Goal: Task Accomplishment & Management: Complete application form

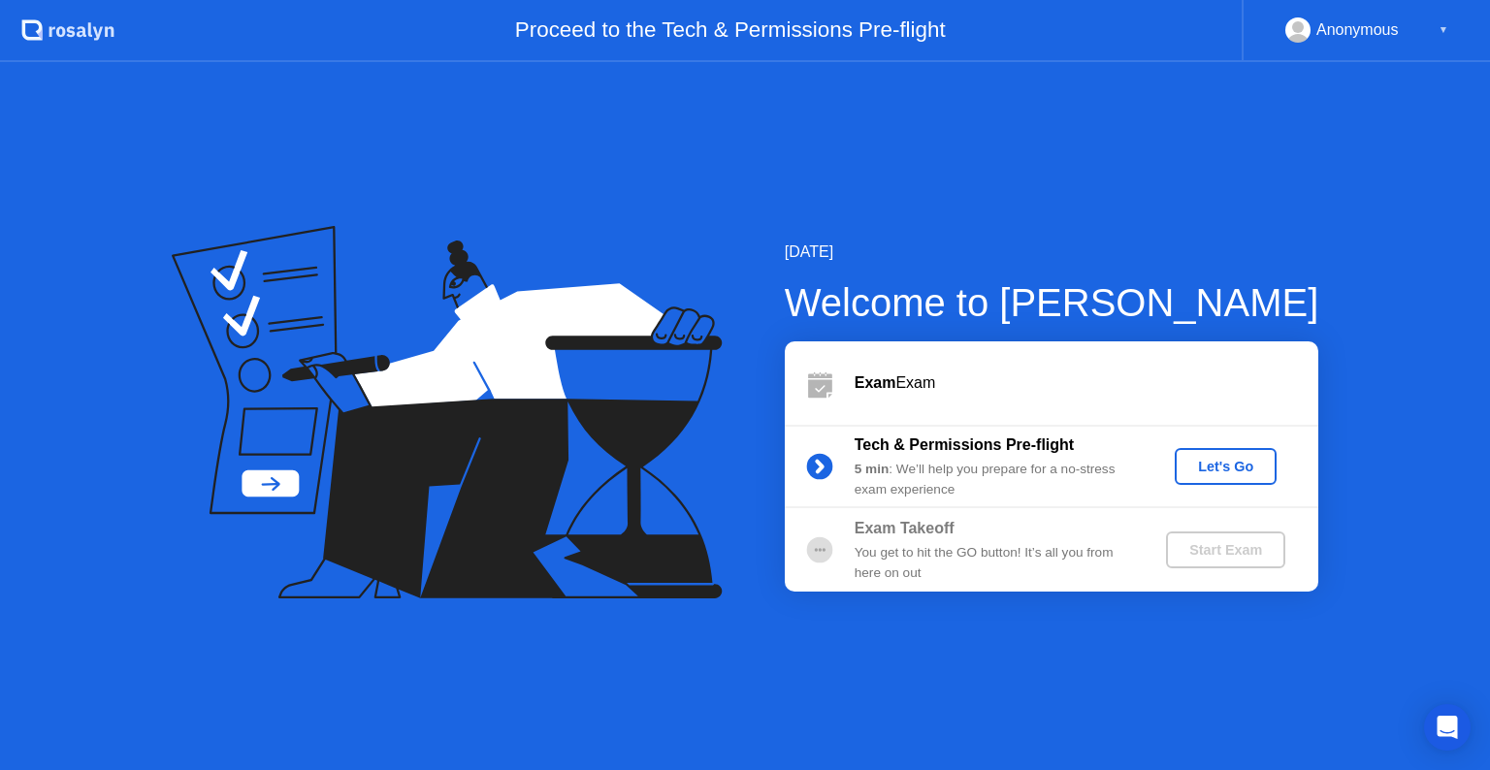
click at [1195, 470] on div "Let's Go" at bounding box center [1226, 467] width 86 height 16
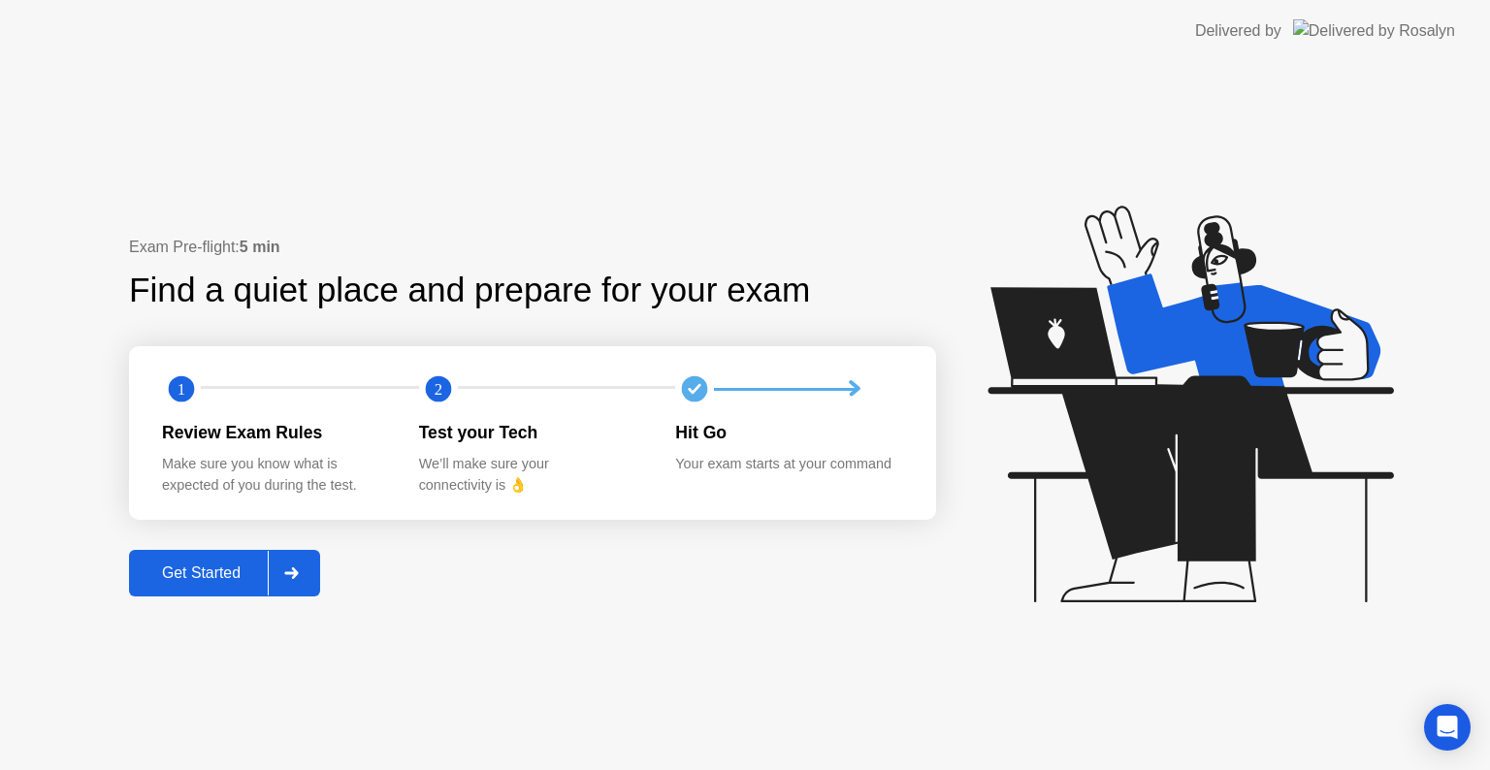
click at [159, 566] on div "Get Started" at bounding box center [201, 573] width 133 height 17
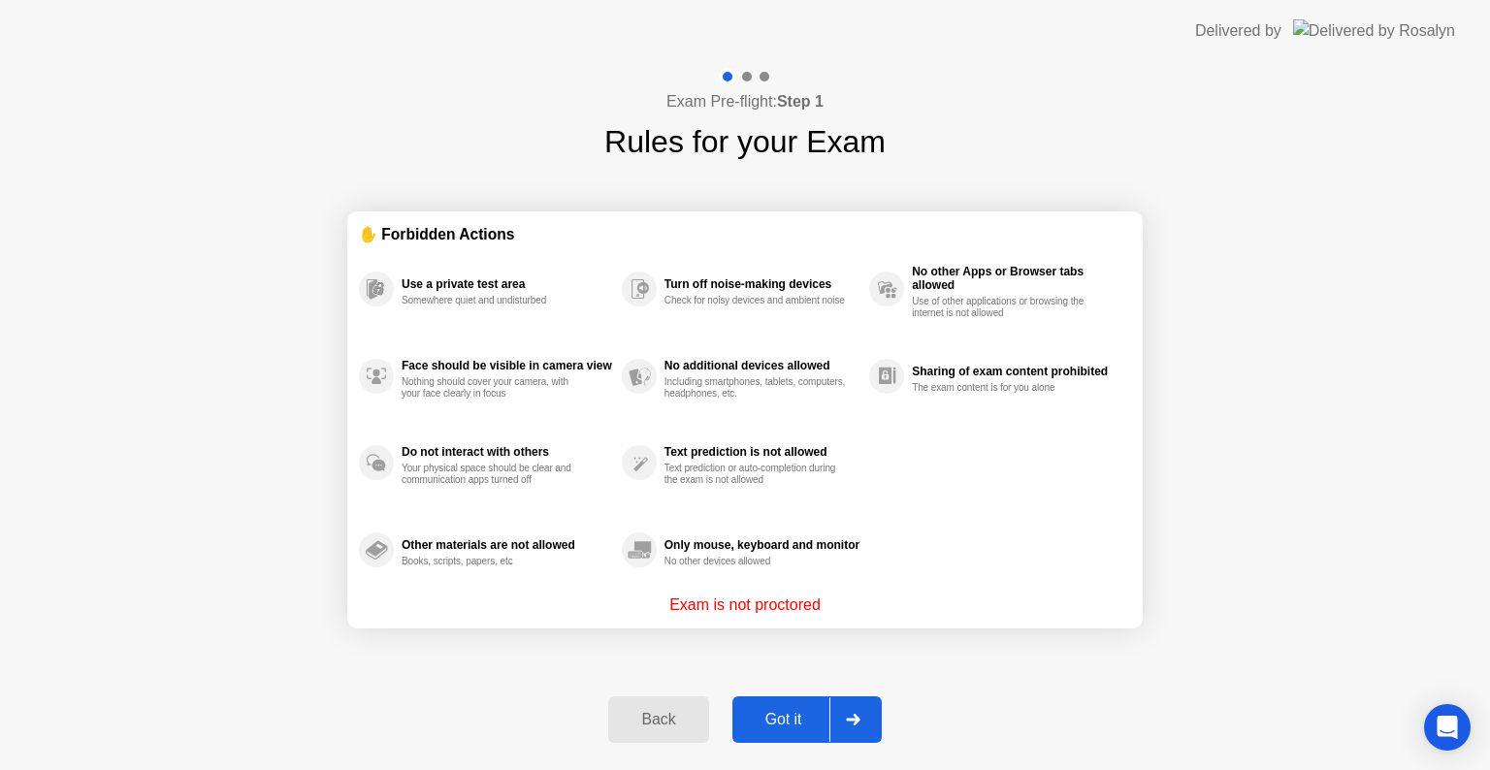
click at [792, 711] on div "Got it" at bounding box center [783, 719] width 91 height 17
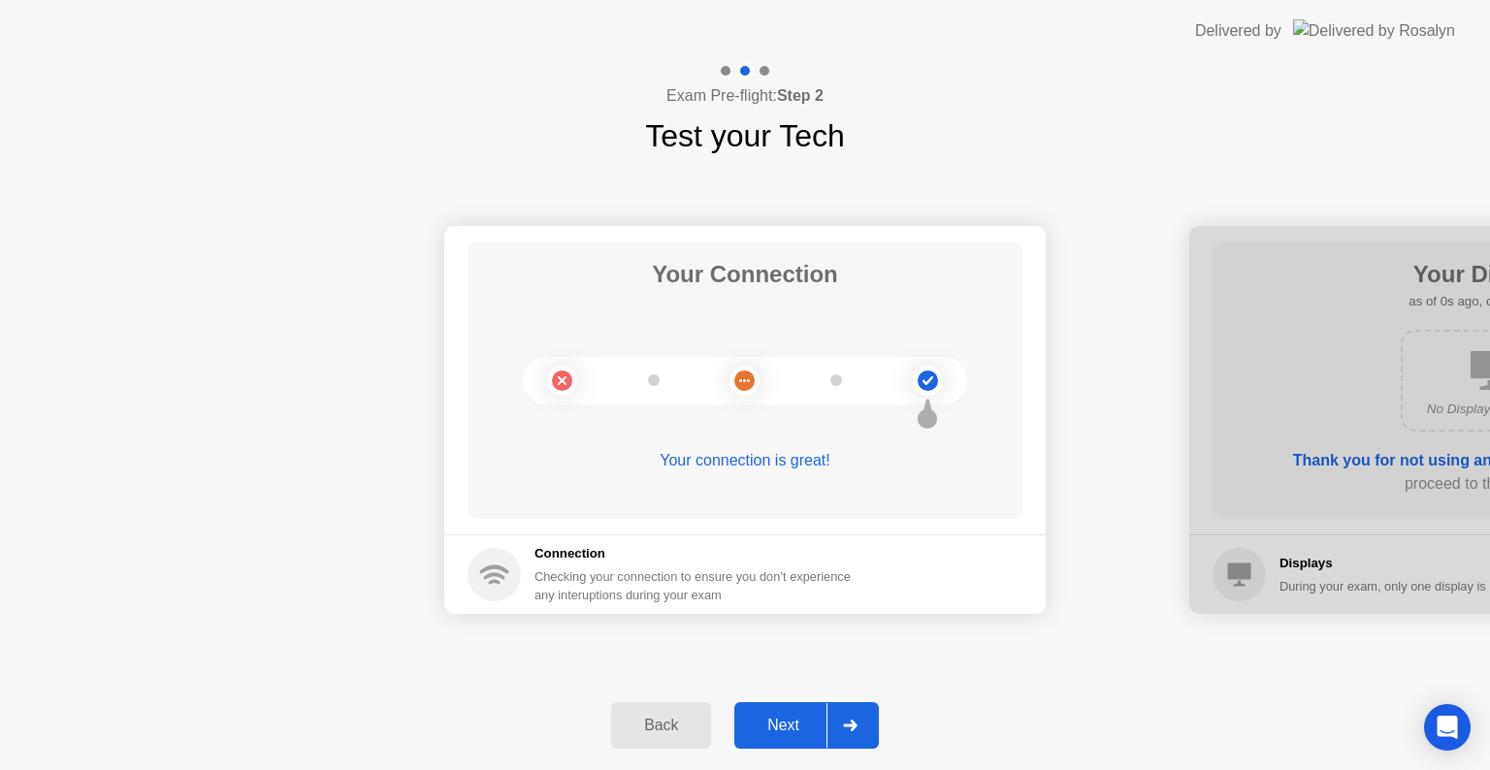
click at [800, 724] on div "Next" at bounding box center [783, 725] width 86 height 17
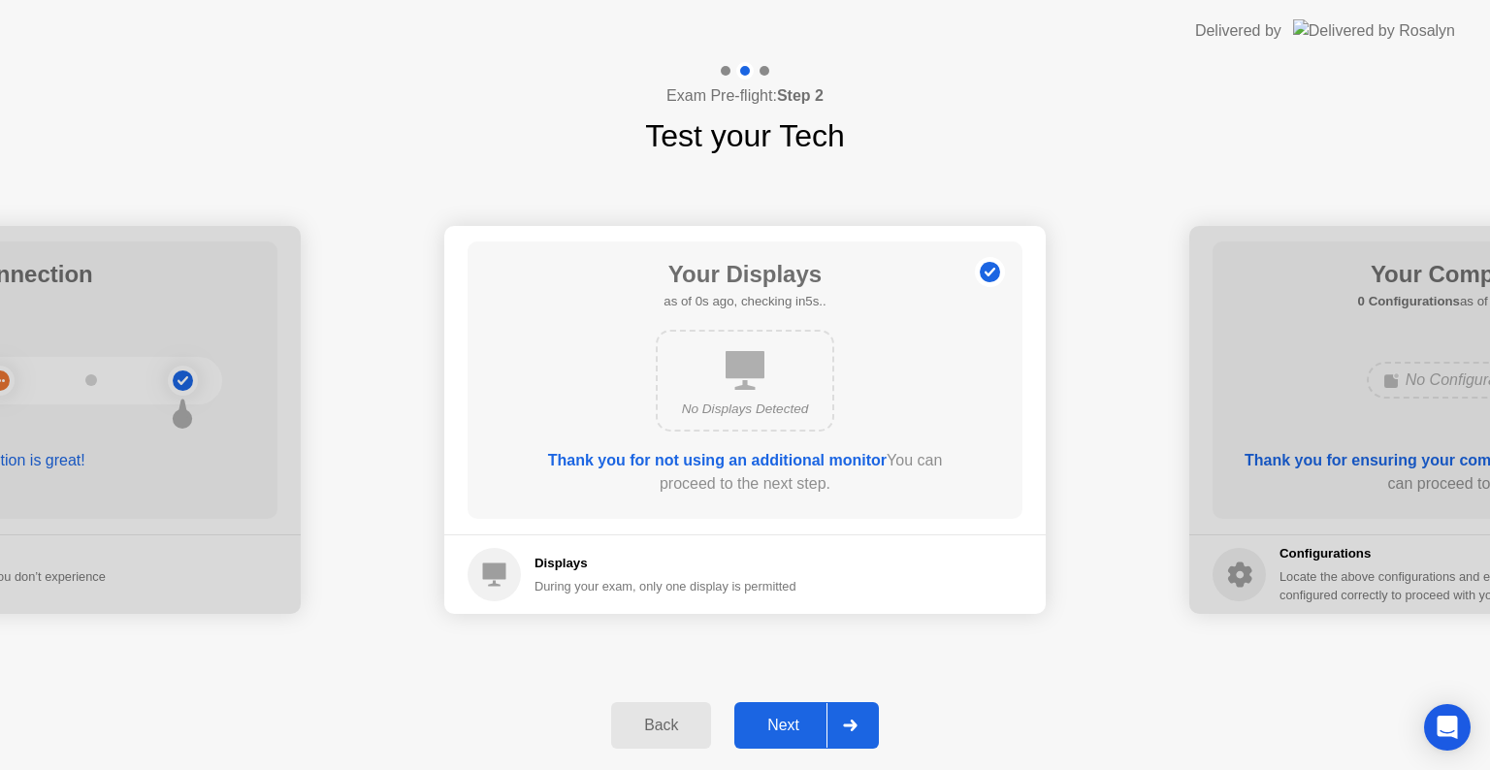
click at [799, 724] on div "Next" at bounding box center [783, 725] width 86 height 17
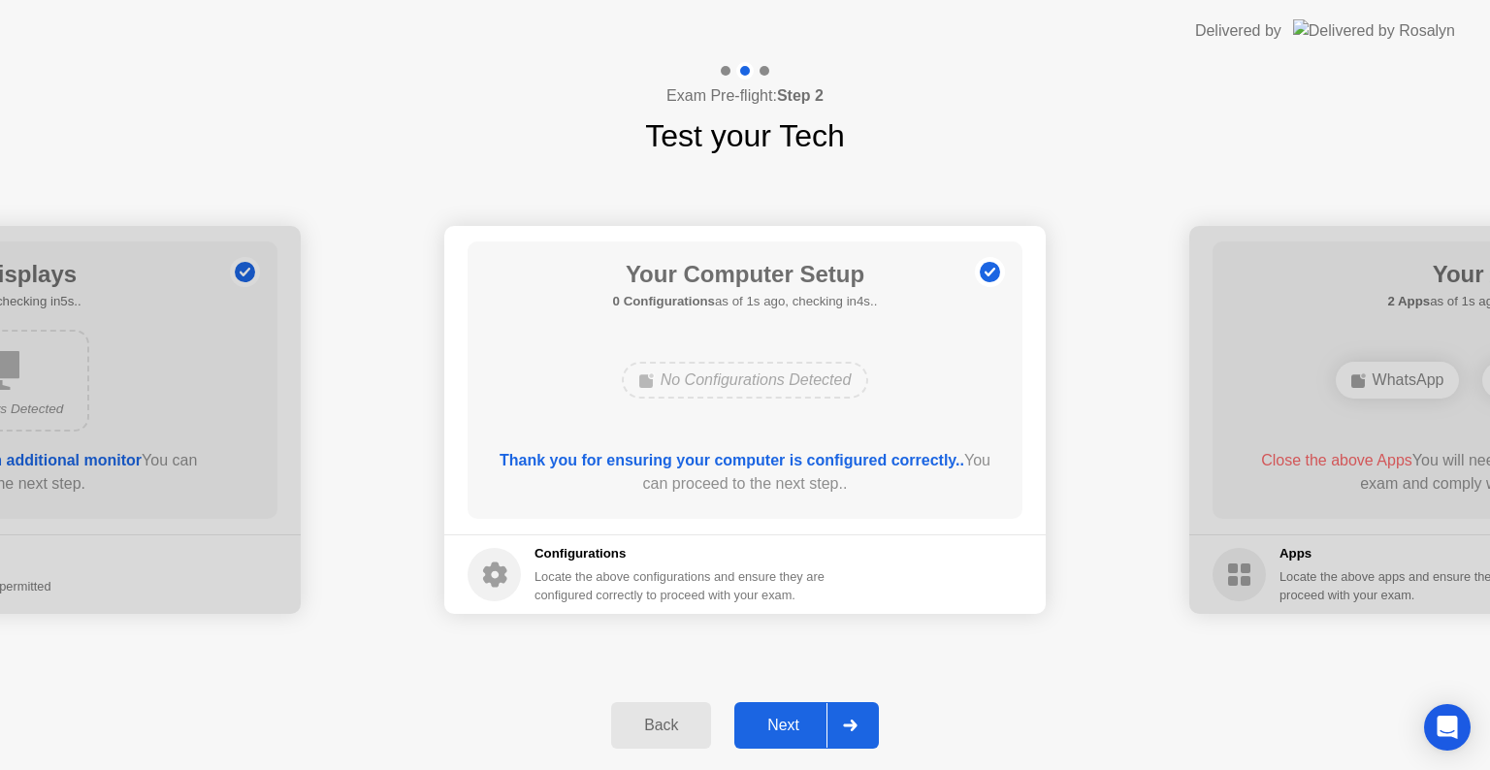
click at [799, 724] on div "Next" at bounding box center [783, 725] width 86 height 17
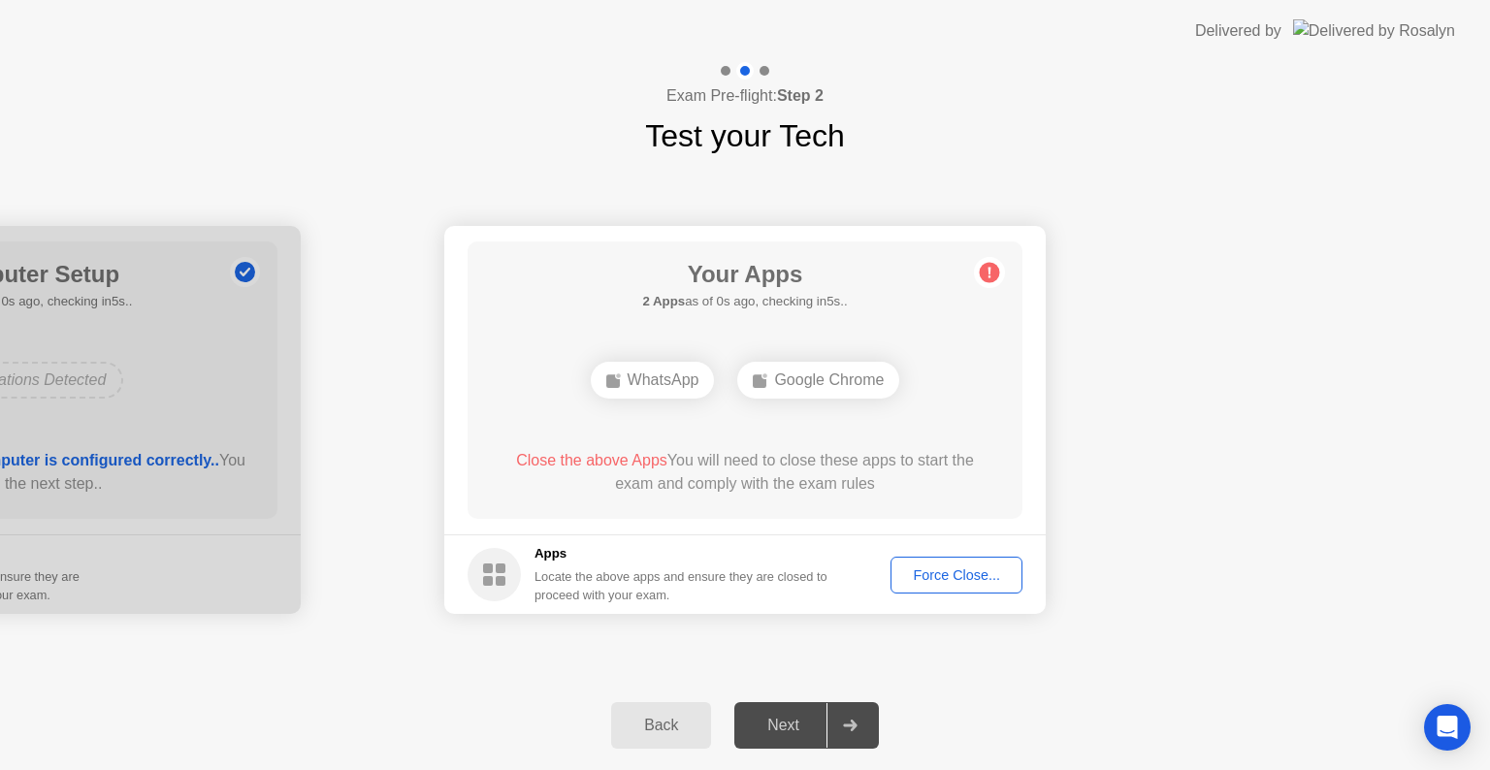
click at [943, 574] on div "Force Close..." at bounding box center [956, 576] width 118 height 16
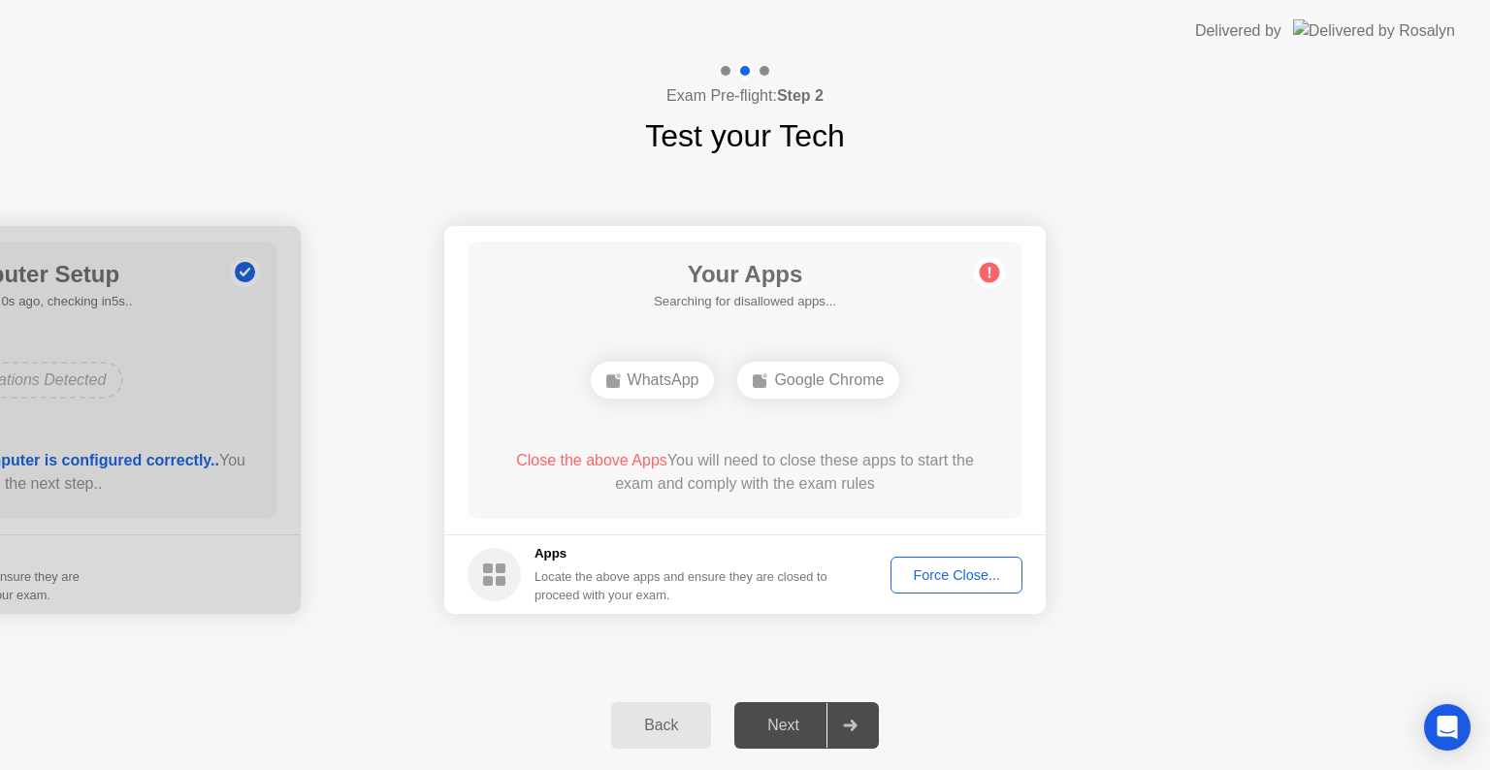
click at [939, 579] on div "Force Close..." at bounding box center [956, 576] width 118 height 16
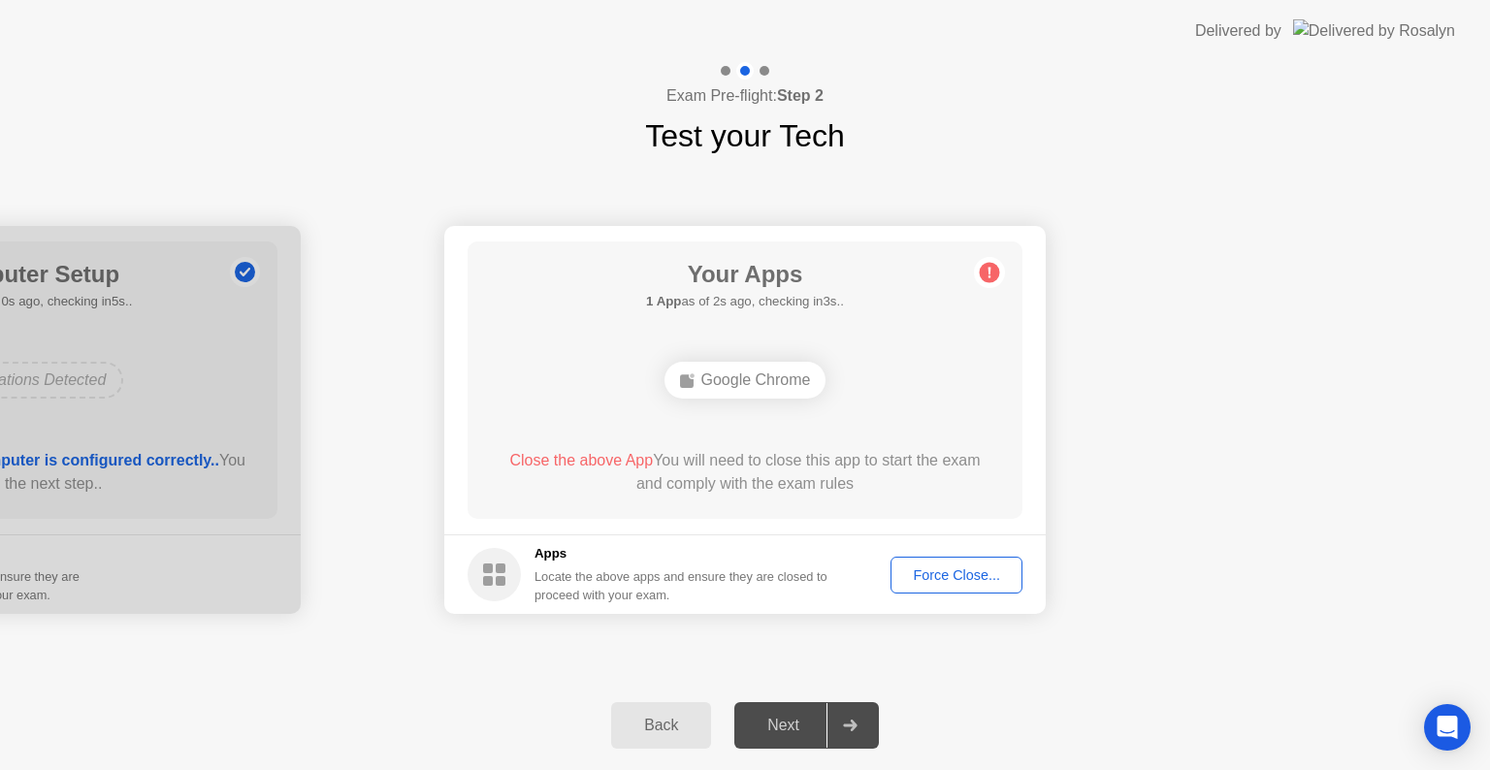
click at [933, 579] on div "Force Close..." at bounding box center [956, 576] width 118 height 16
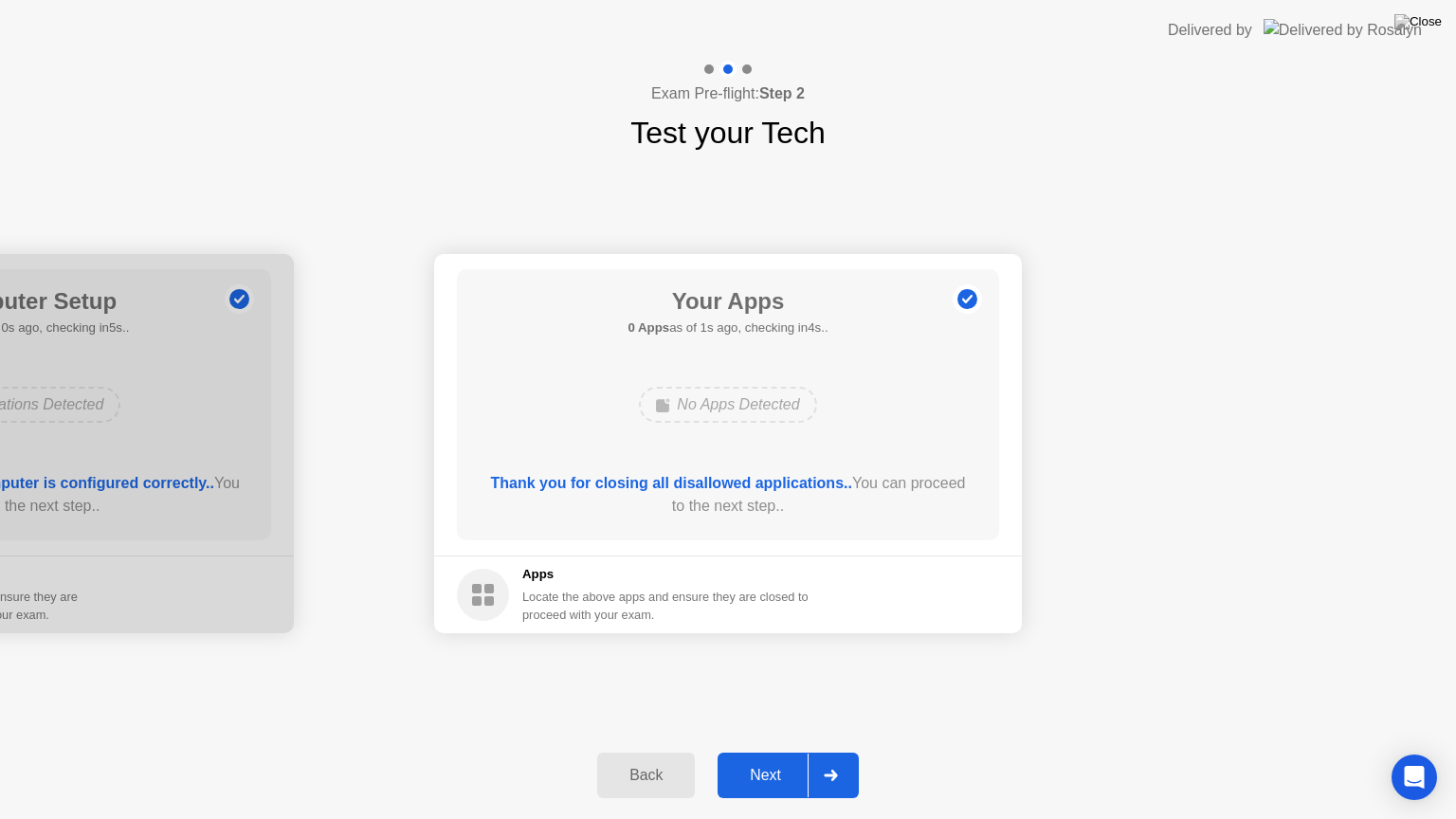
click at [744, 752] on div "Next" at bounding box center [765, 775] width 84 height 17
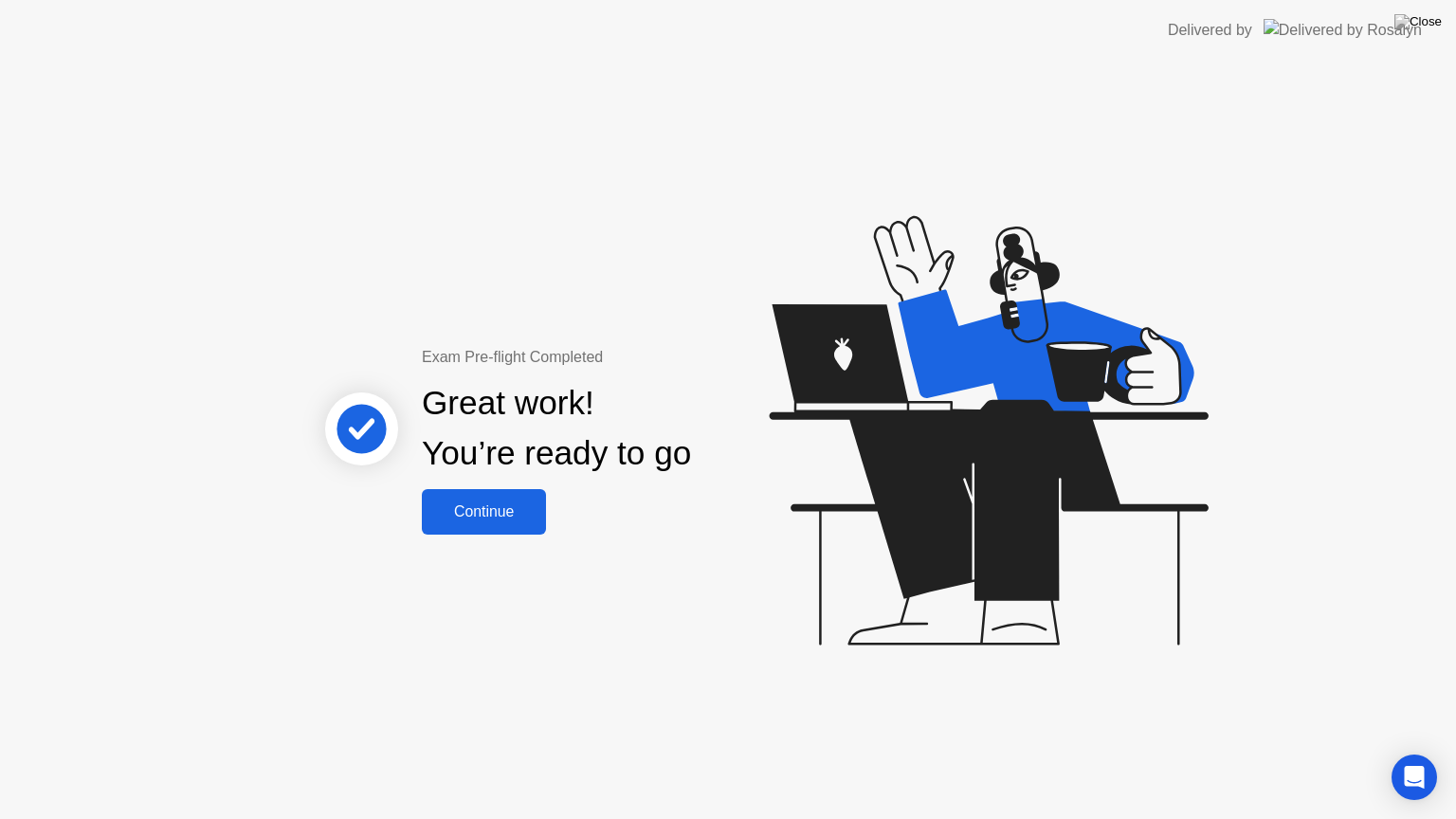
click at [481, 526] on button "Continue" at bounding box center [484, 512] width 124 height 46
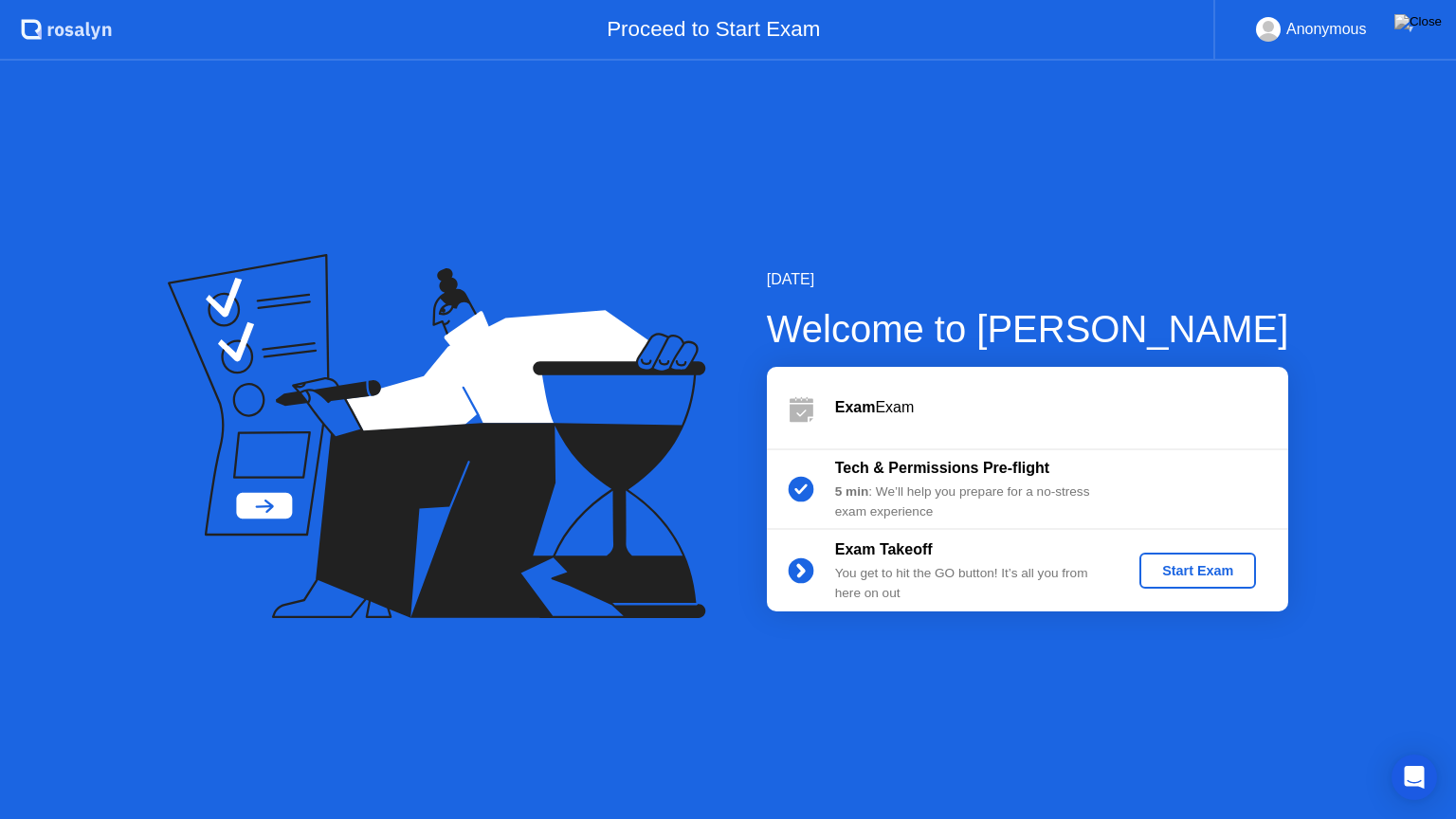
click at [1187, 565] on div "Start Exam" at bounding box center [1198, 571] width 102 height 16
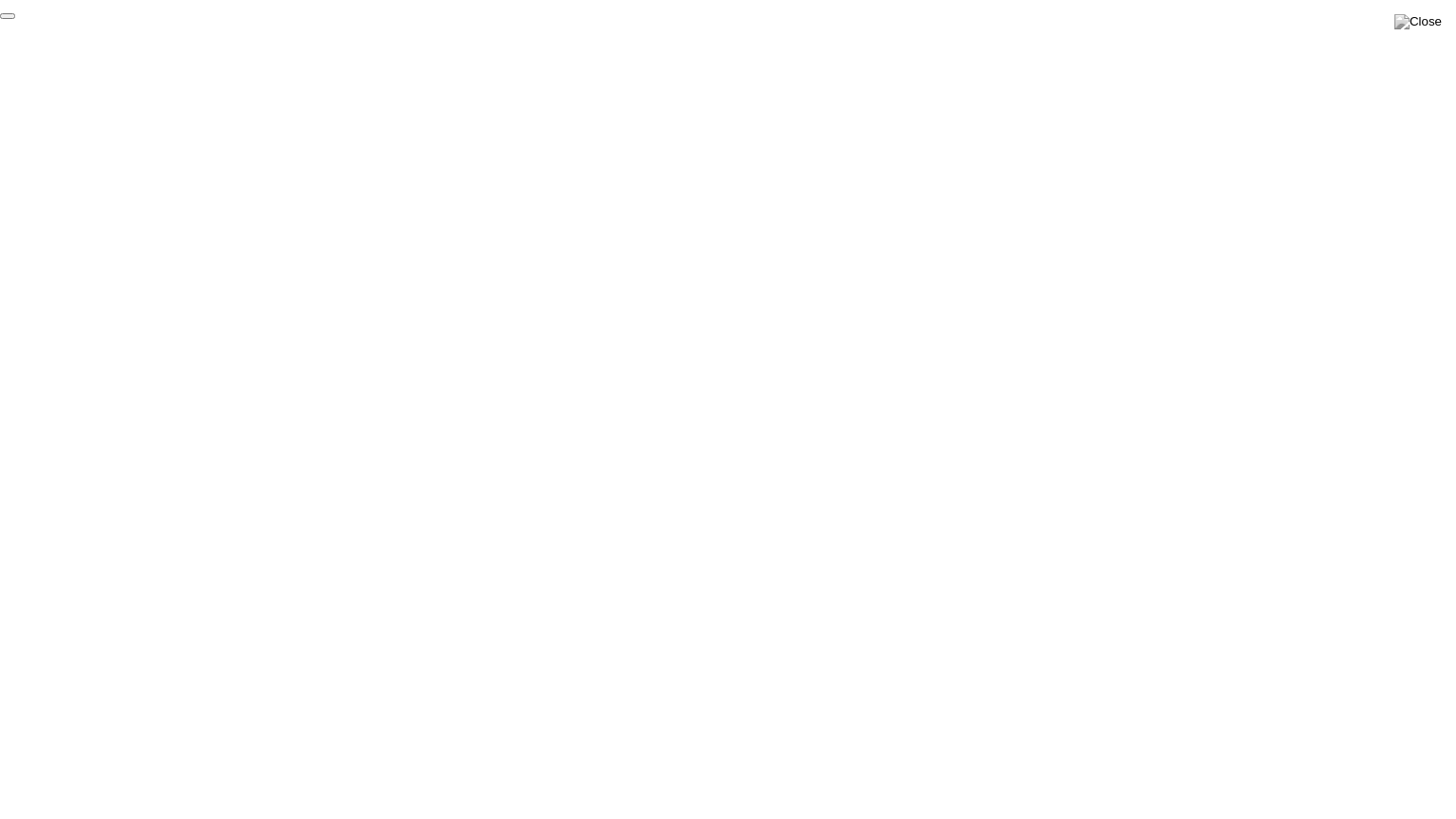
click at [16, 19] on button "End Proctoring Session" at bounding box center [8, 17] width 16 height 6
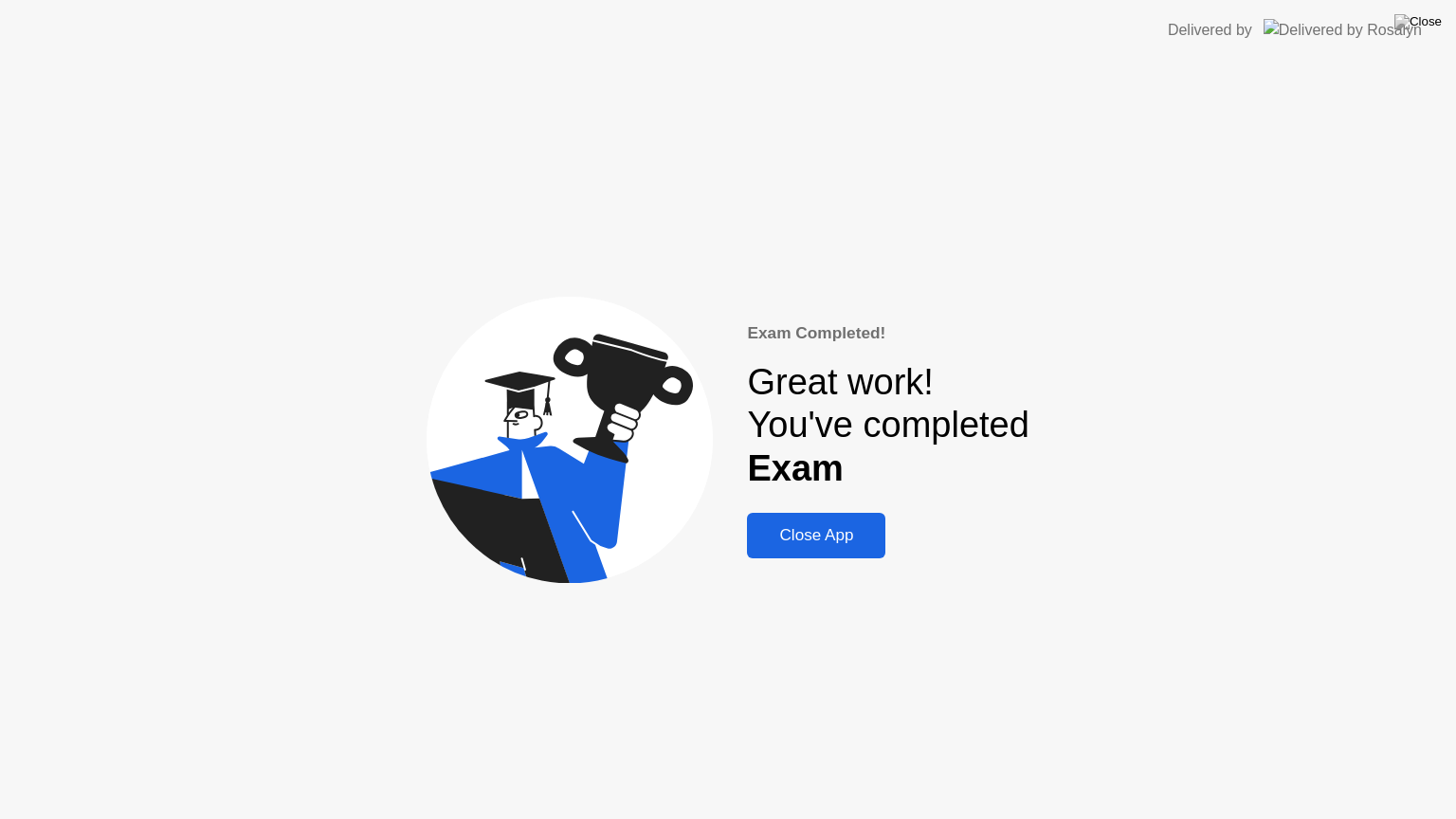
click at [824, 537] on div "Close App" at bounding box center [816, 535] width 127 height 19
